Goal: Complete application form

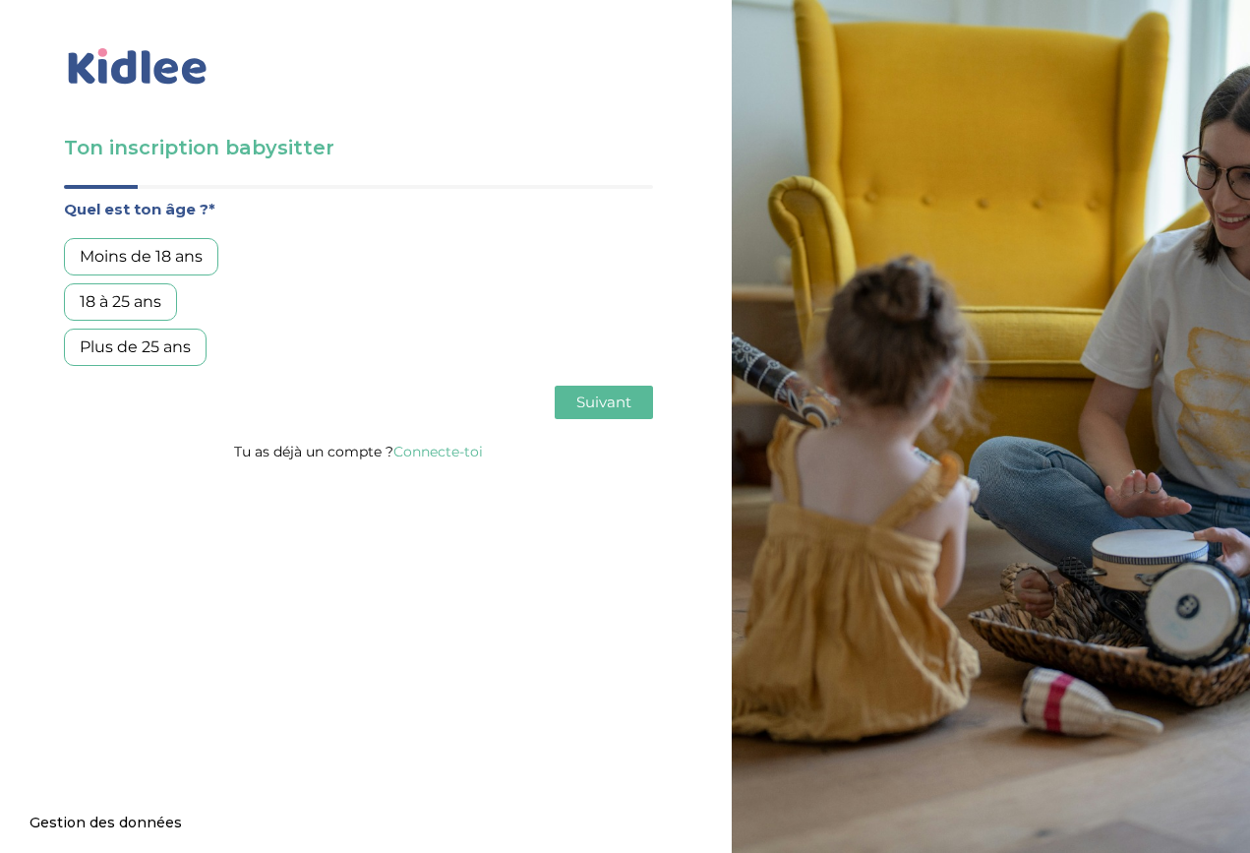
click at [173, 355] on div "Plus de 25 ans" at bounding box center [135, 346] width 143 height 37
click at [620, 402] on span "Suivant" at bounding box center [603, 401] width 55 height 19
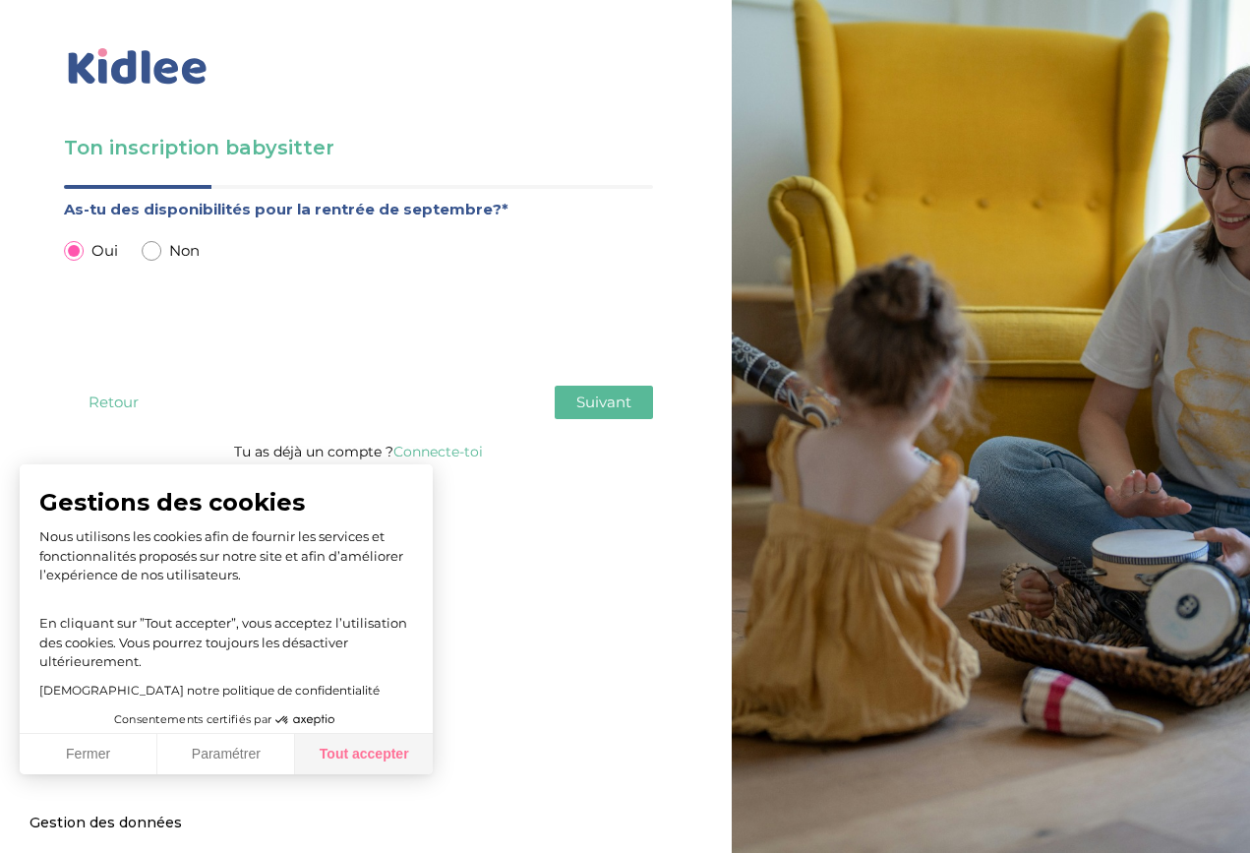
click at [385, 753] on button "Tout accepter" at bounding box center [364, 754] width 138 height 41
checkbox input "true"
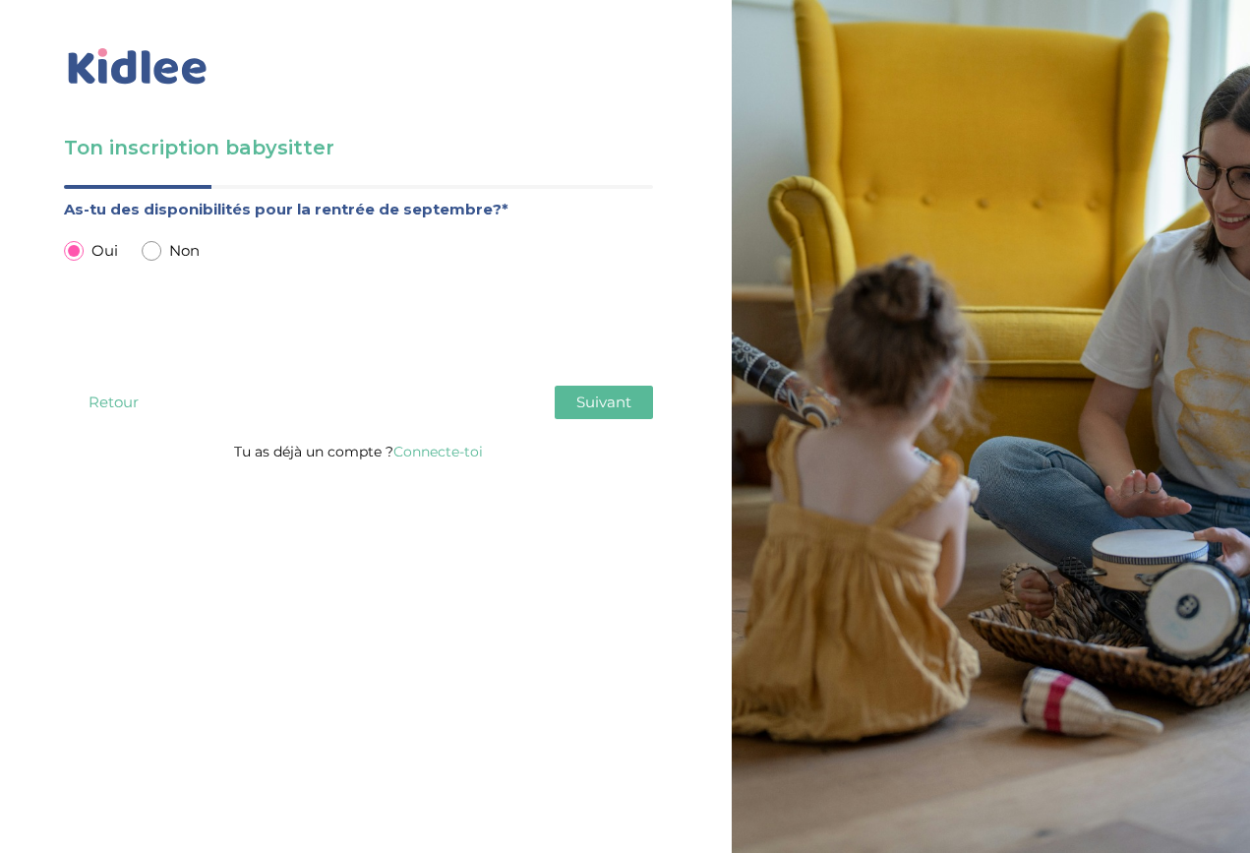
click at [592, 400] on span "Suivant" at bounding box center [603, 401] width 55 height 19
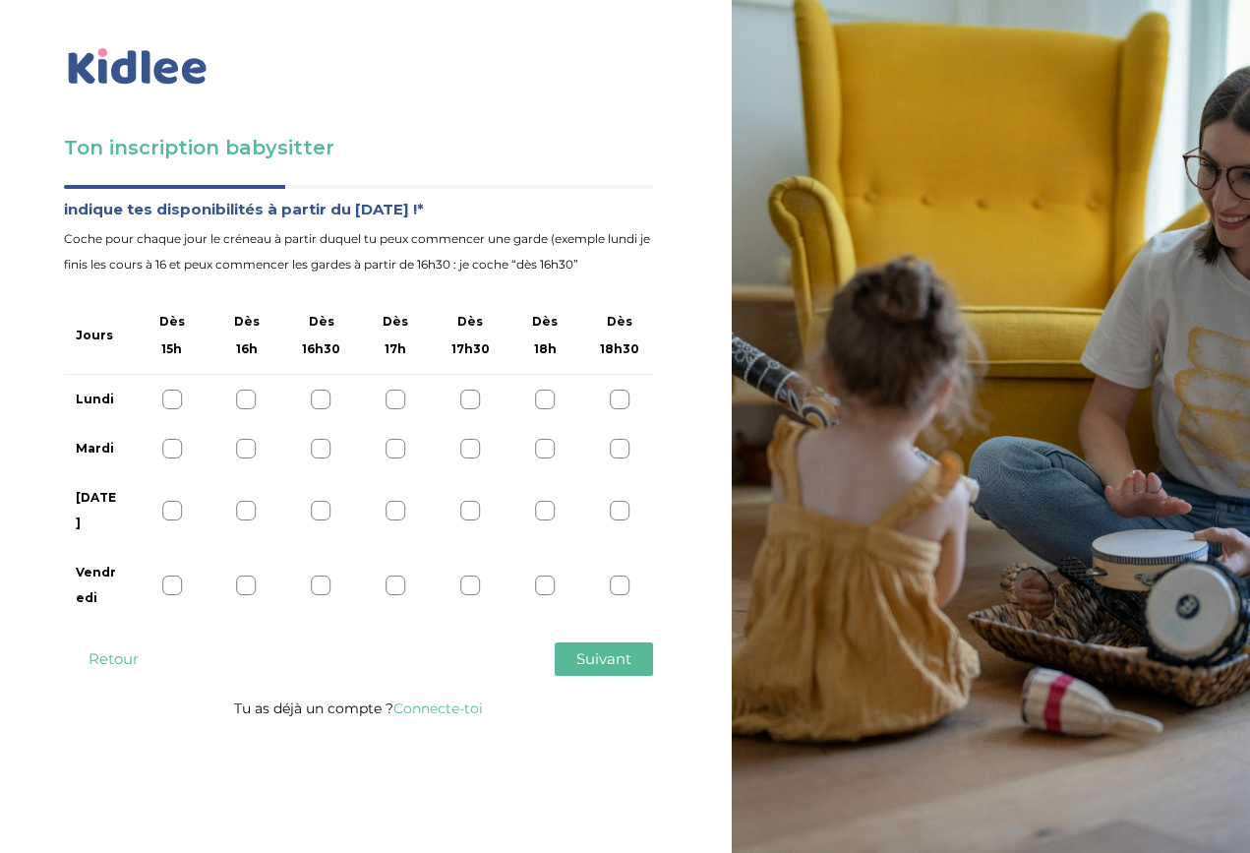
click at [168, 402] on div at bounding box center [172, 399] width 20 height 20
click at [172, 452] on div at bounding box center [172, 449] width 20 height 20
click at [172, 502] on div at bounding box center [172, 510] width 20 height 20
click at [175, 575] on div at bounding box center [172, 585] width 20 height 20
click at [589, 649] on span "Suivant" at bounding box center [603, 658] width 55 height 19
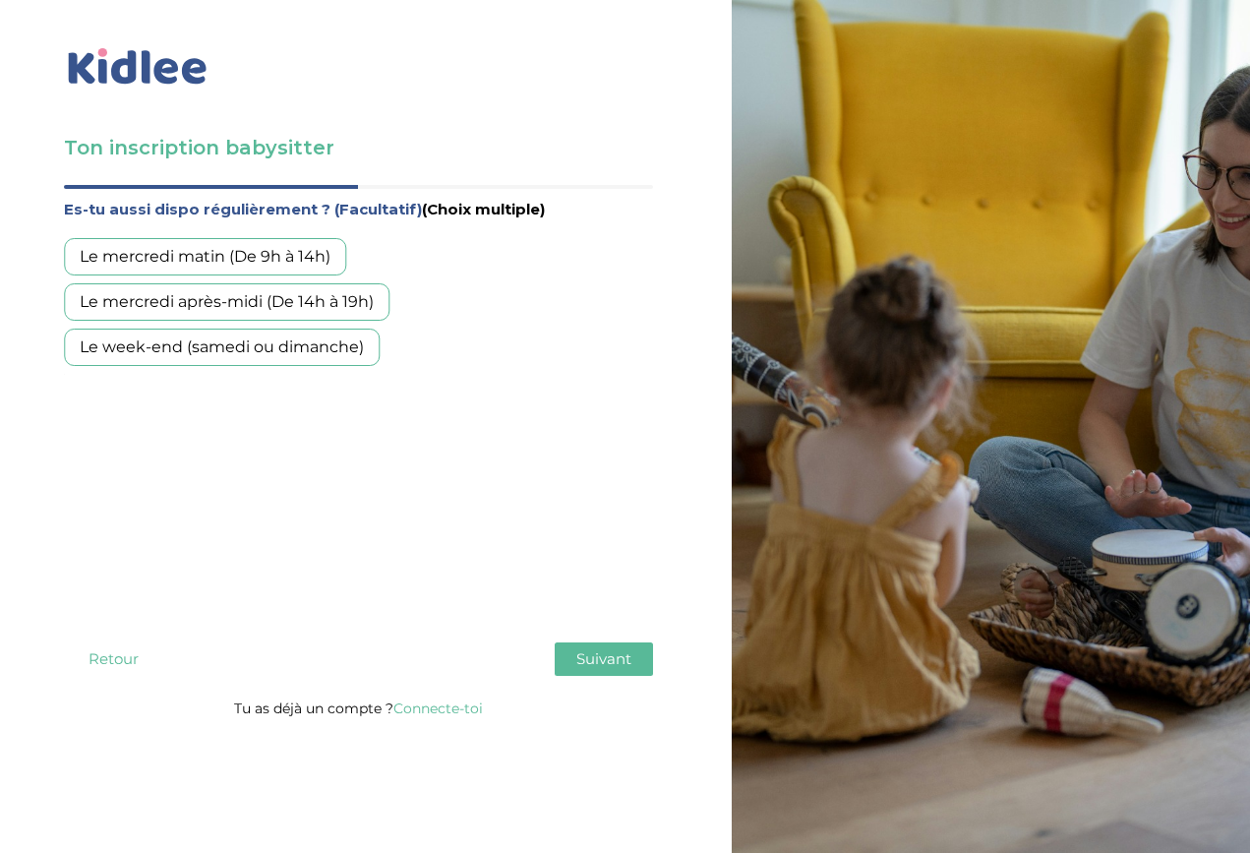
click at [100, 642] on button "Retour" at bounding box center [113, 658] width 98 height 33
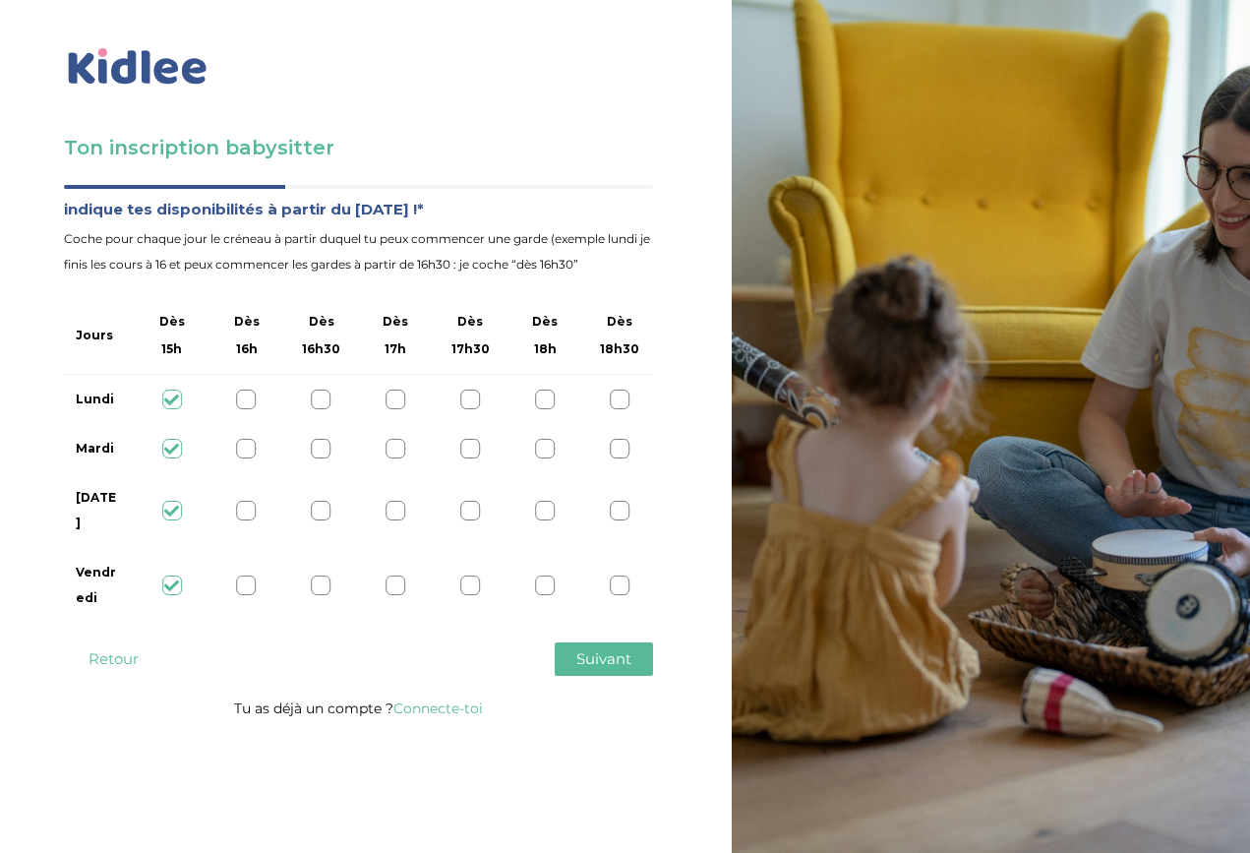
click at [172, 575] on div at bounding box center [172, 585] width 20 height 20
click at [172, 484] on div "[DATE]" at bounding box center [358, 510] width 589 height 75
click at [171, 442] on icon at bounding box center [171, 448] width 15 height 15
click at [172, 404] on icon at bounding box center [171, 399] width 15 height 15
click at [172, 503] on icon at bounding box center [171, 510] width 15 height 15
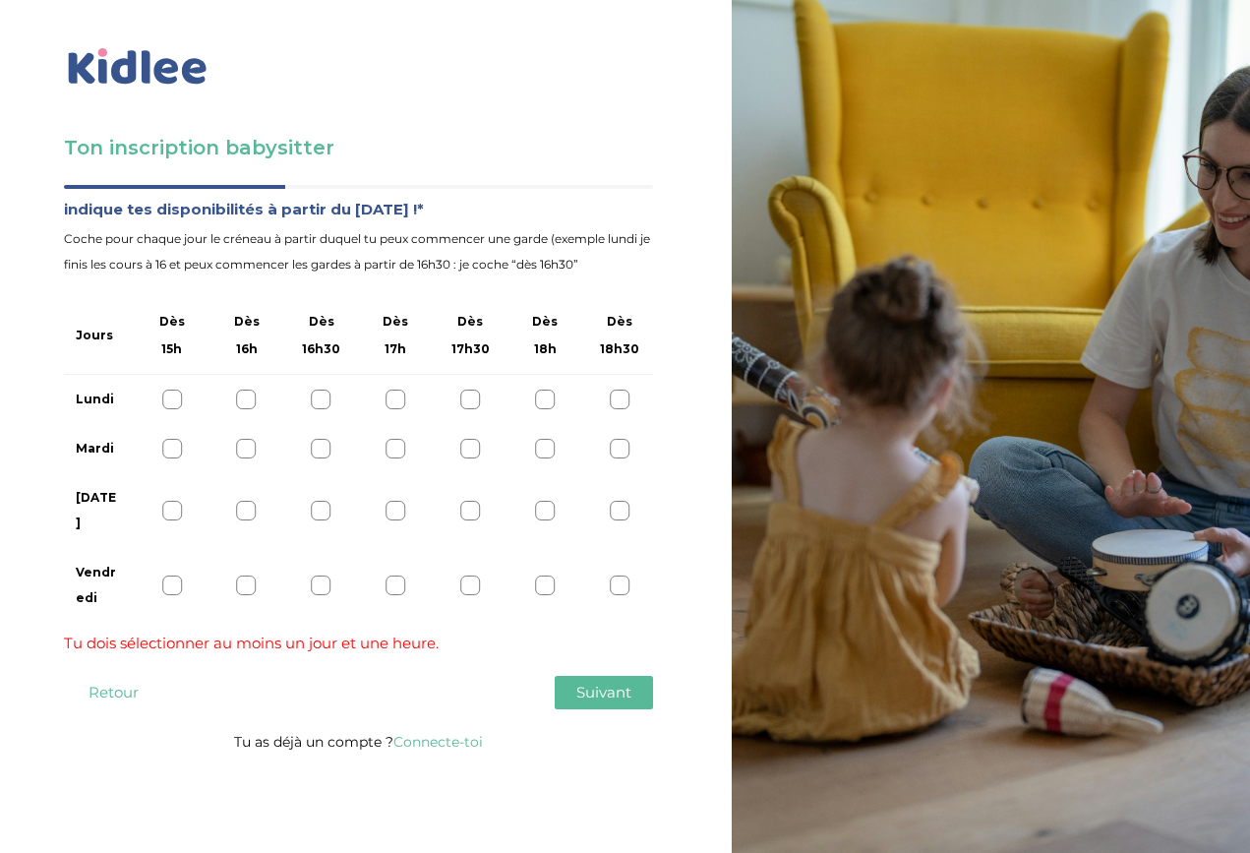
click at [338, 79] on link at bounding box center [358, 66] width 589 height 45
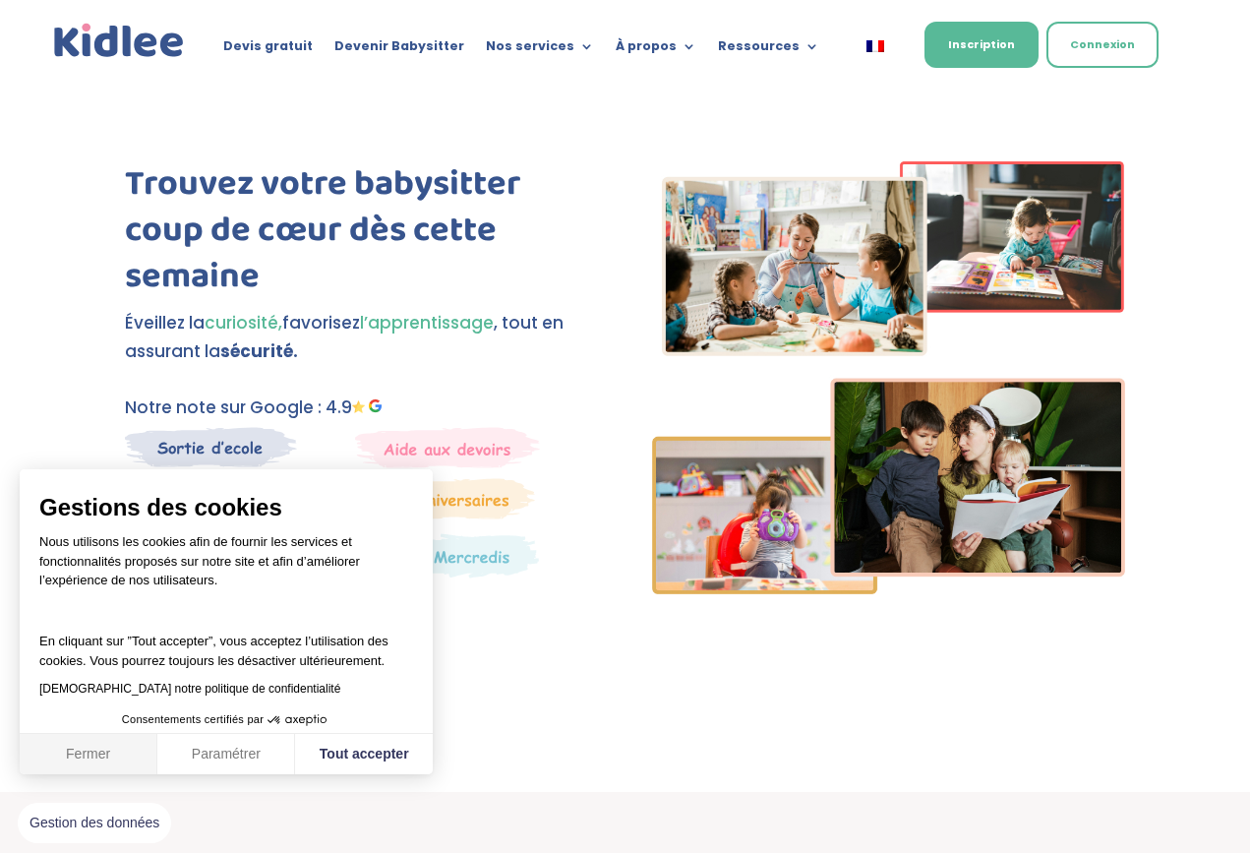
click at [98, 756] on button "Fermer" at bounding box center [89, 754] width 138 height 41
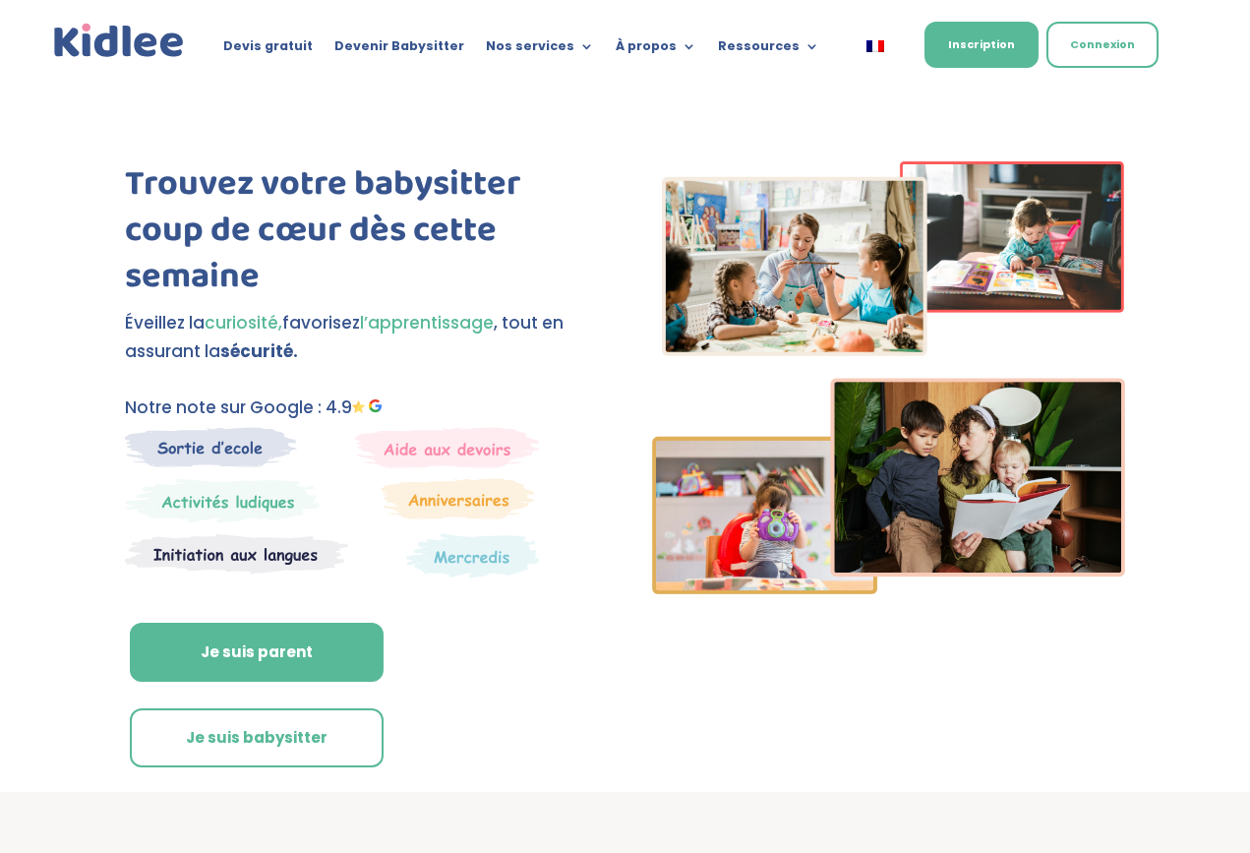
click at [193, 555] on img at bounding box center [236, 553] width 223 height 41
click at [272, 550] on img at bounding box center [236, 553] width 223 height 41
click at [260, 492] on img at bounding box center [222, 500] width 195 height 45
